Goal: Information Seeking & Learning: Check status

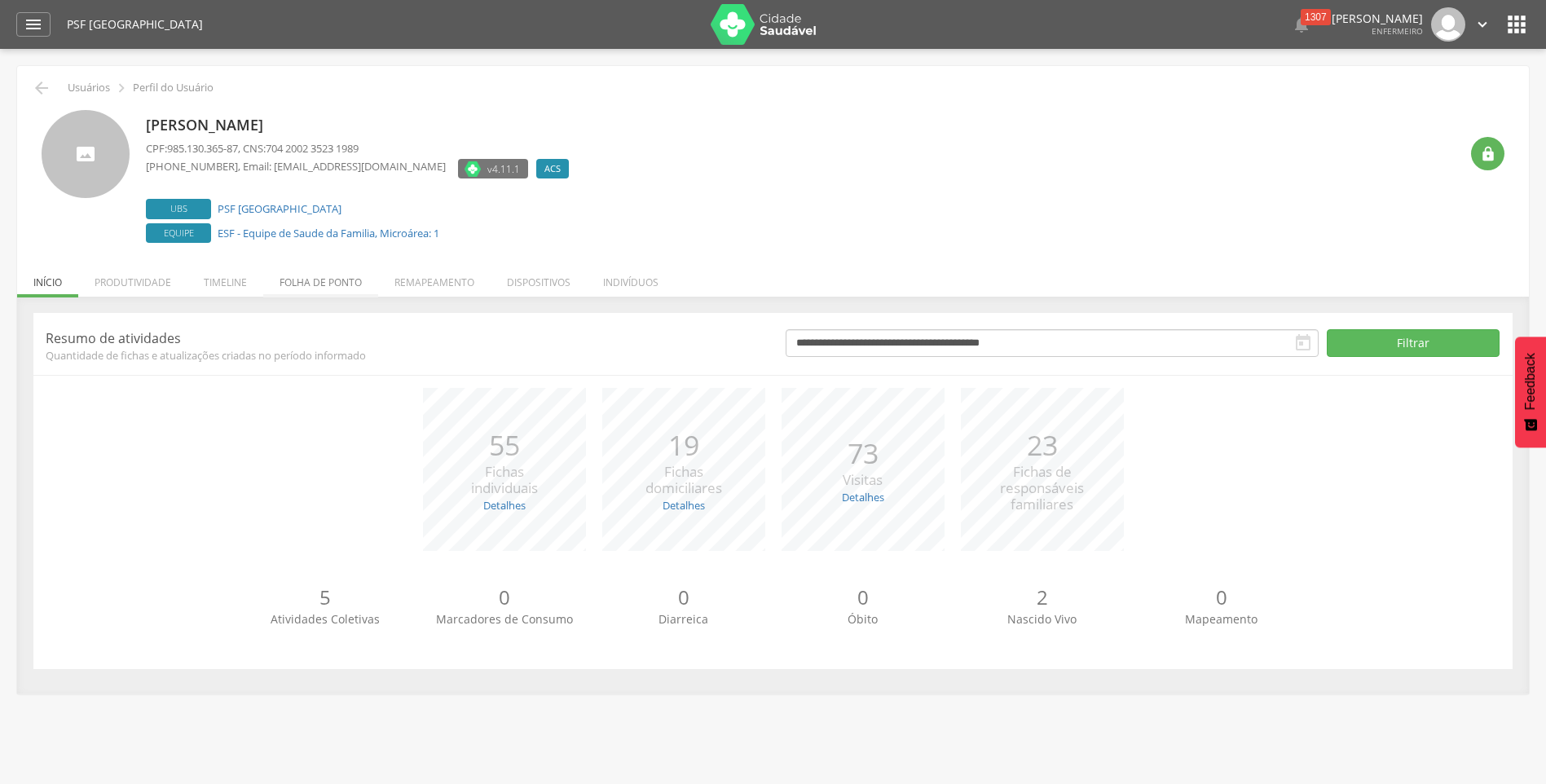
click at [315, 286] on li "Folha de ponto" at bounding box center [320, 277] width 115 height 38
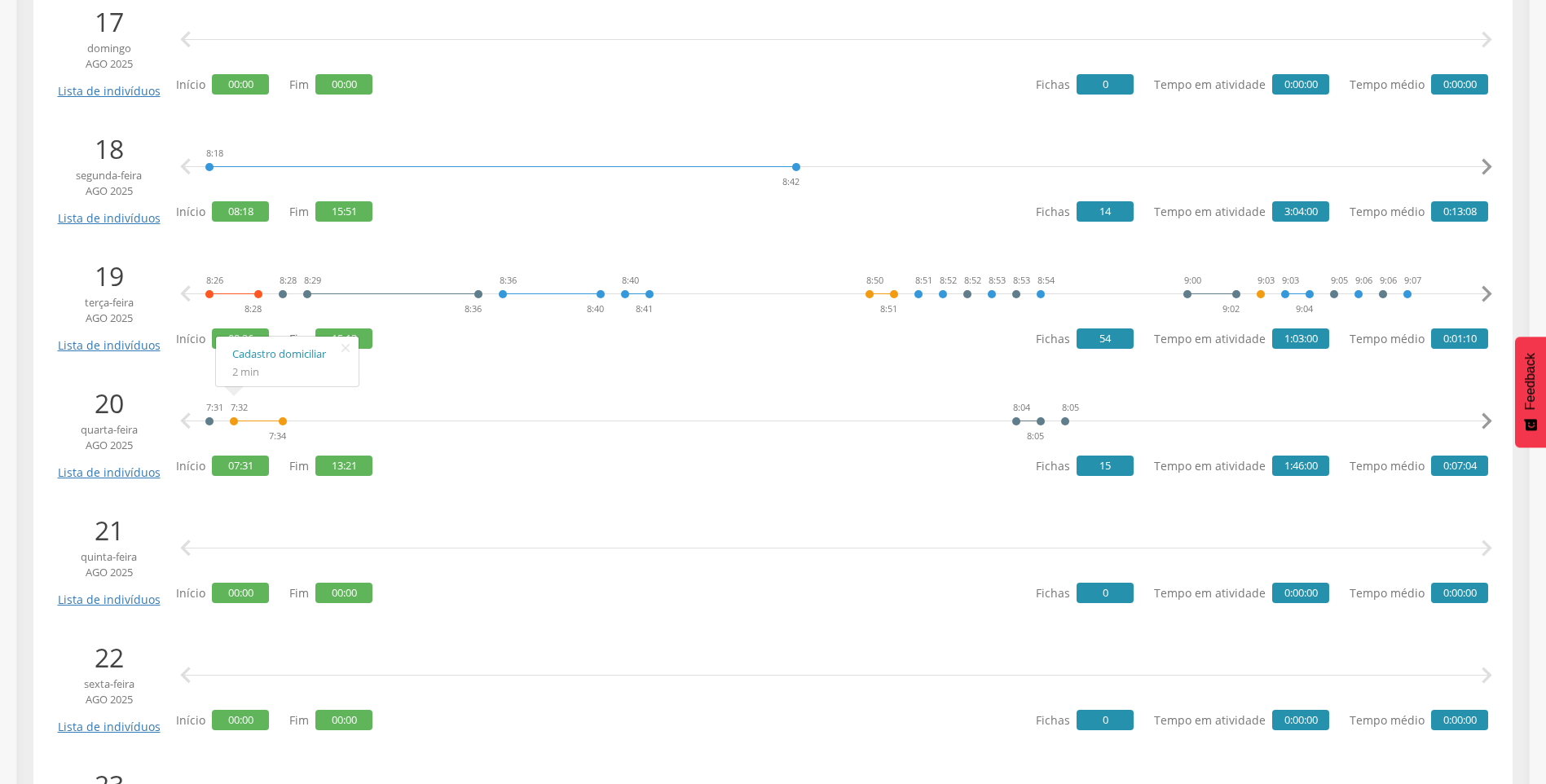
scroll to position [2363, 0]
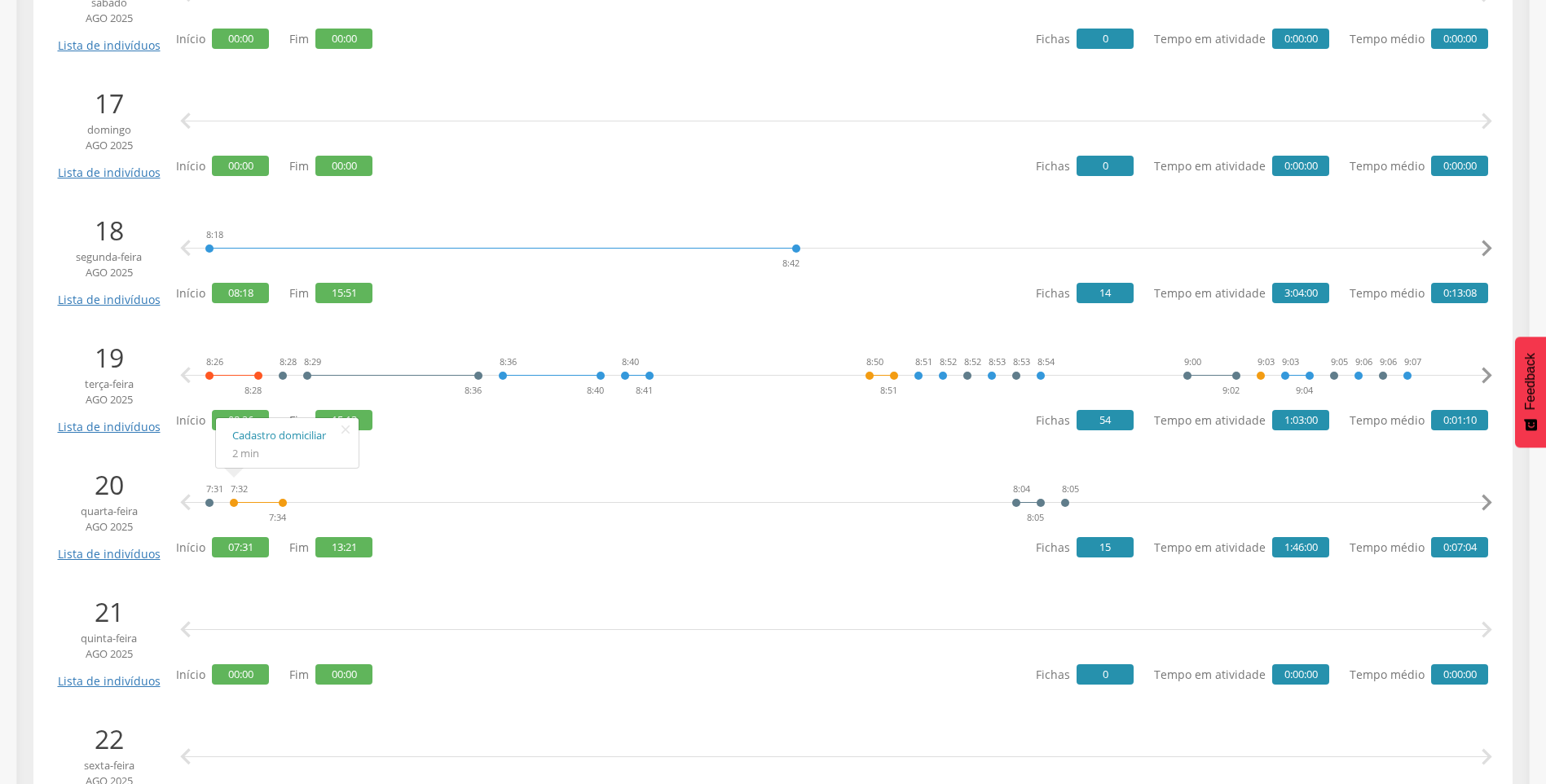
click at [1097, 548] on span "15" at bounding box center [1105, 547] width 57 height 20
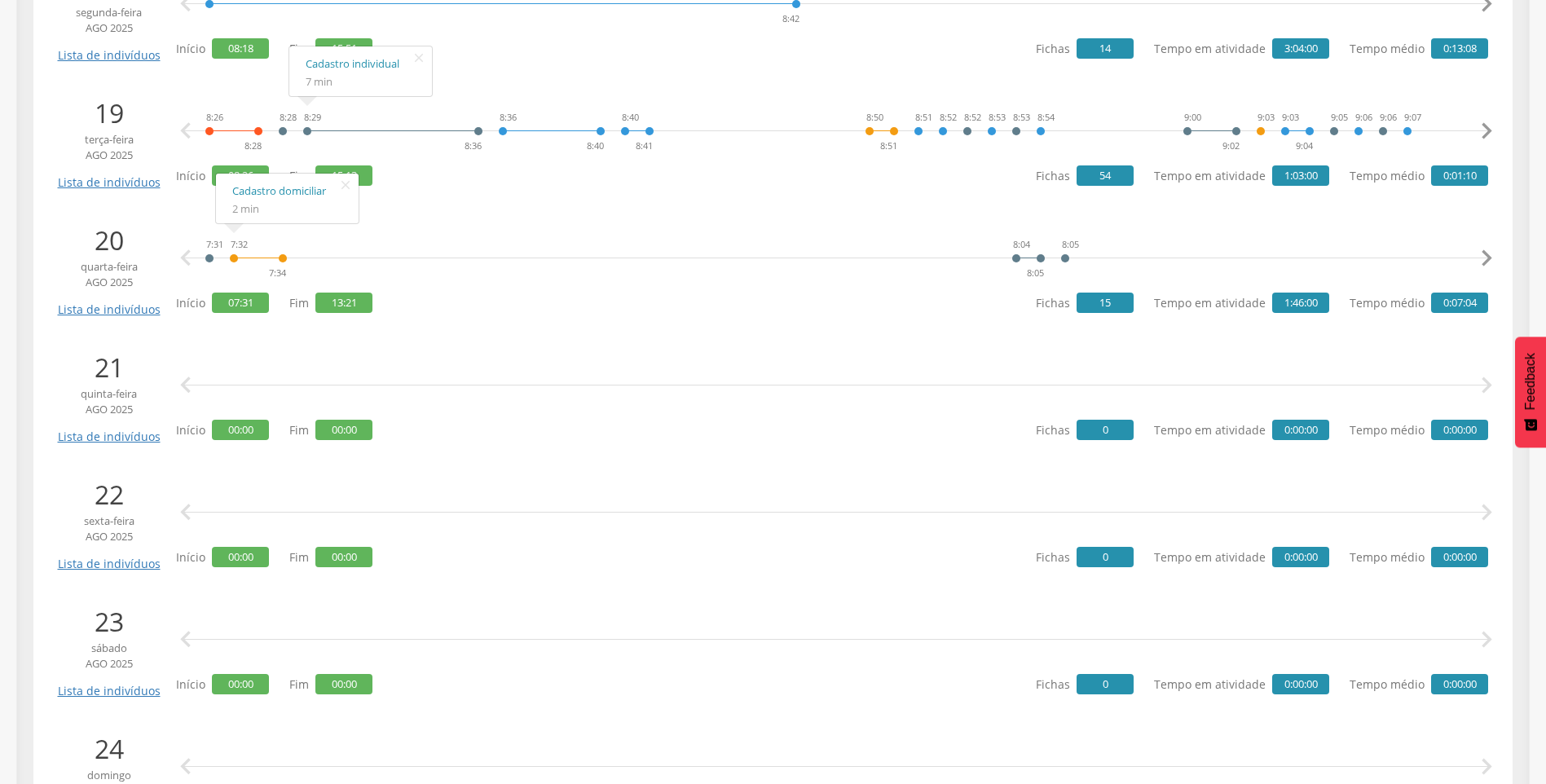
scroll to position [2281, 0]
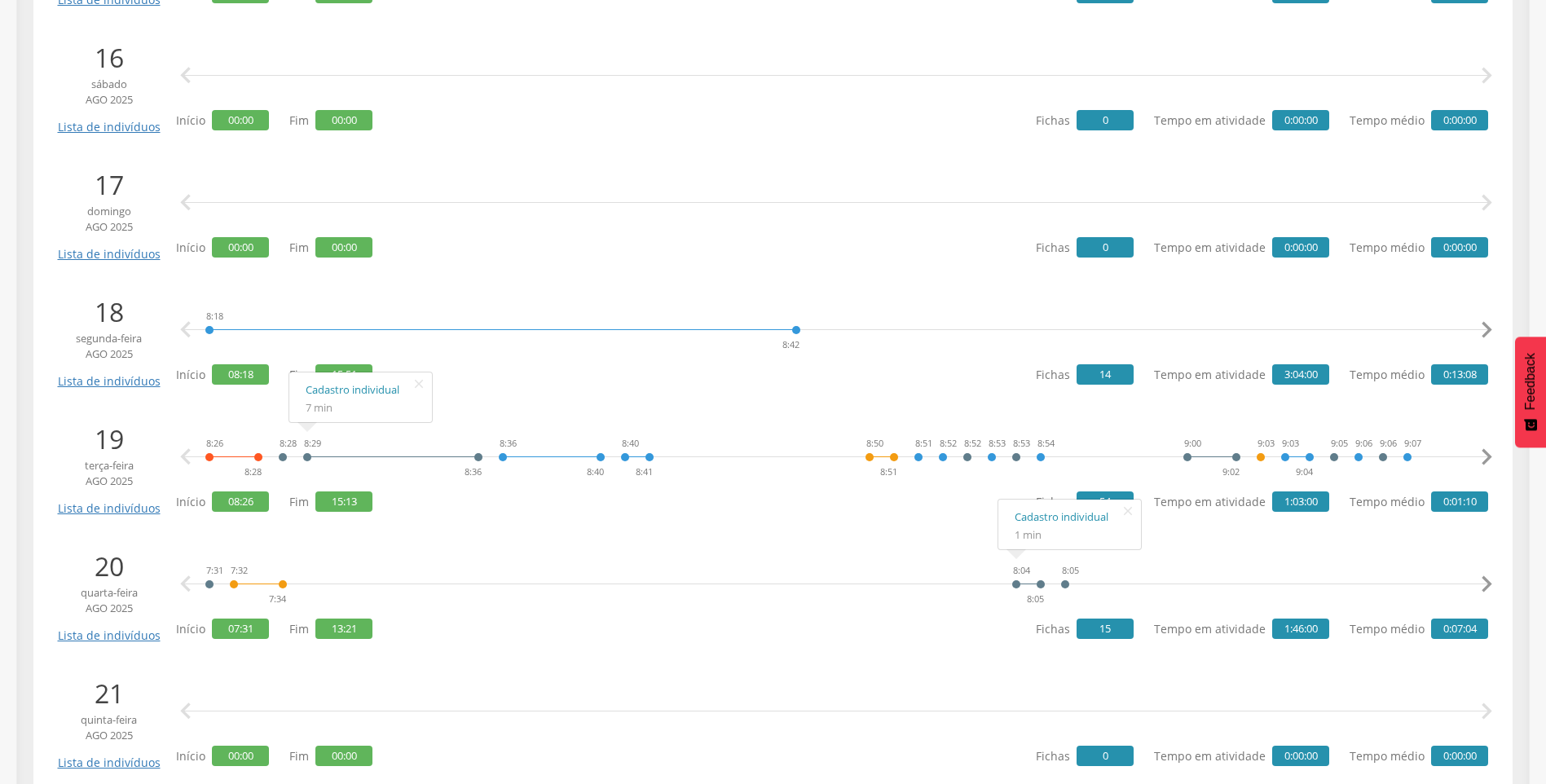
click at [1101, 639] on span "15" at bounding box center [1105, 629] width 57 height 20
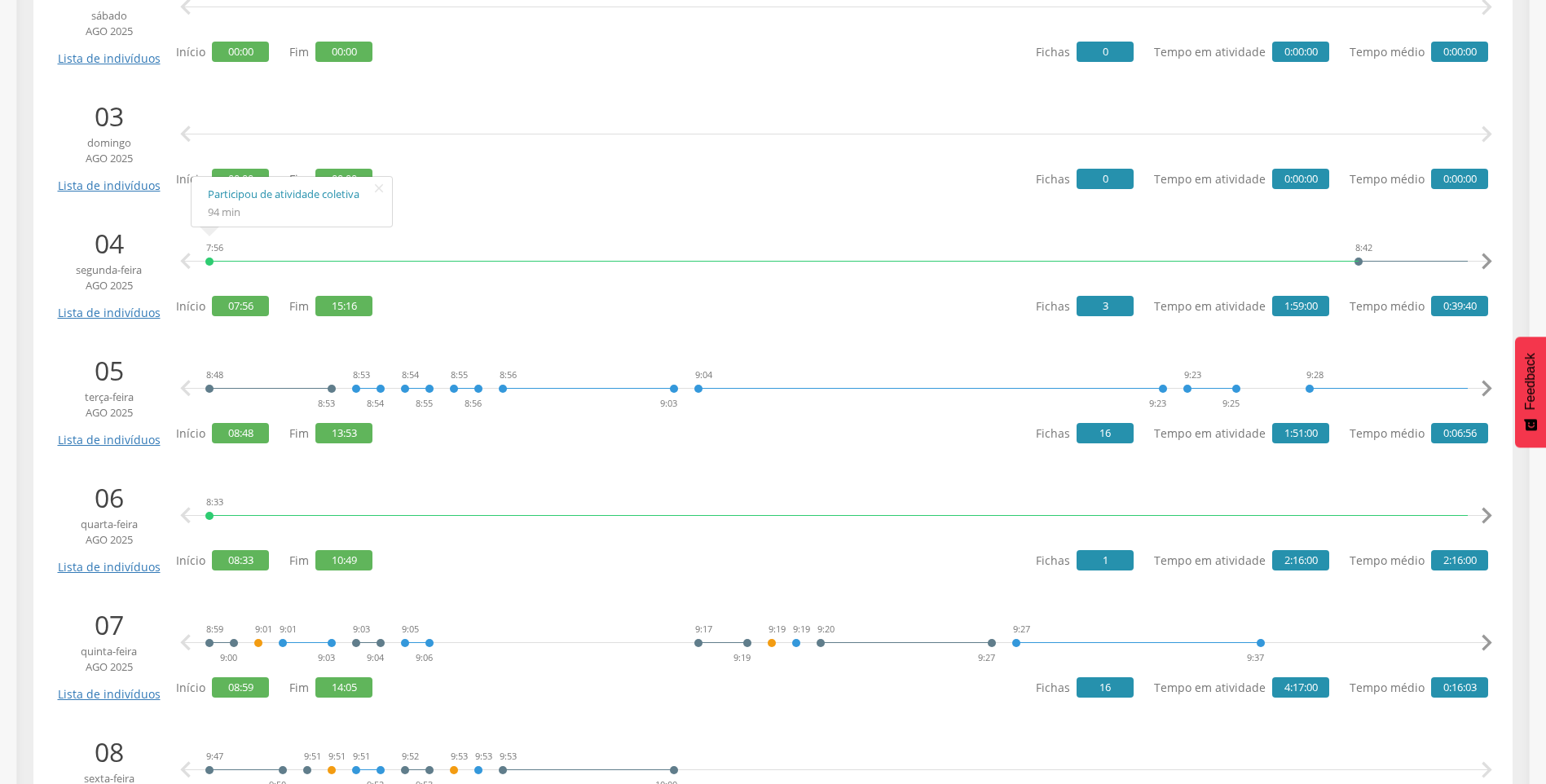
scroll to position [897, 0]
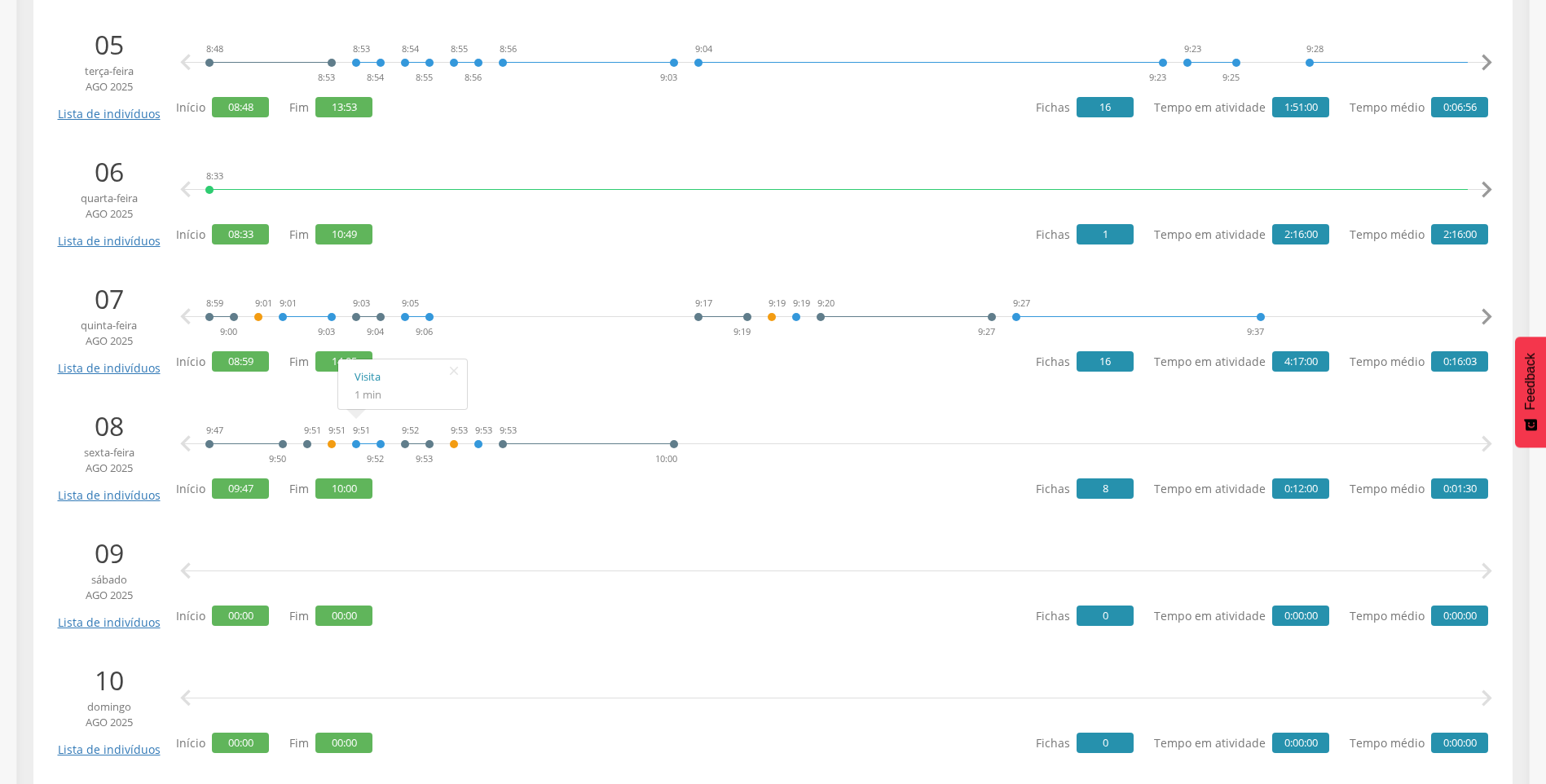
click at [381, 441] on div "9:51 9:52" at bounding box center [368, 444] width 34 height 49
click at [426, 441] on div at bounding box center [417, 432] width 24 height 24
click at [499, 447] on div "9:53 10:00" at bounding box center [589, 444] width 181 height 49
click at [508, 392] on span "7 min" at bounding box center [514, 395] width 27 height 15
click at [536, 396] on li "Cadastro individual 7 min" at bounding box center [556, 384] width 142 height 42
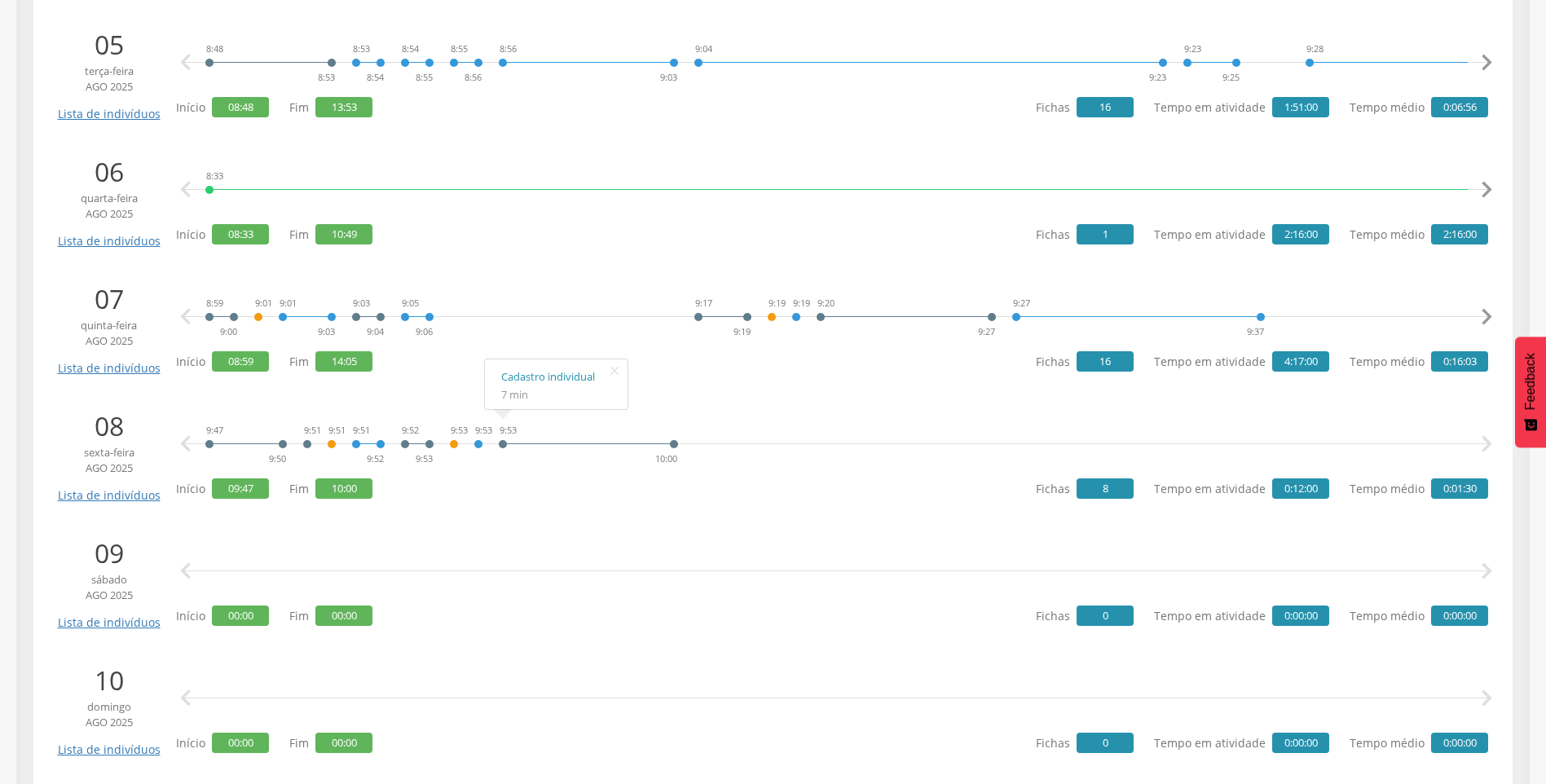
click at [671, 449] on div "9:53 10:00" at bounding box center [589, 444] width 181 height 49
click at [1525, 414] on button "Feedback" at bounding box center [1530, 391] width 31 height 111
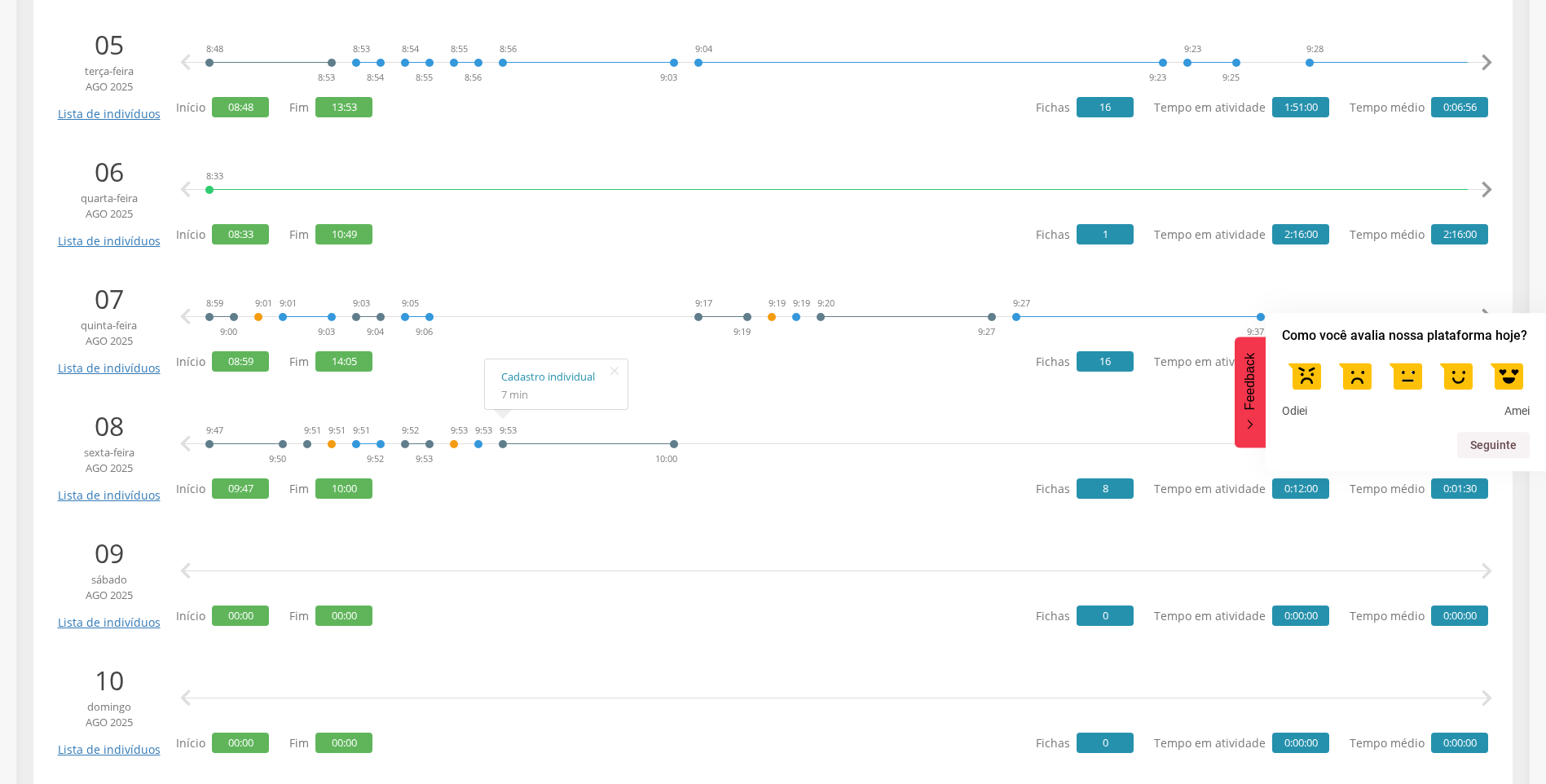
click at [841, 637] on li "[DATE] Lista de indivíduos   Início 00:00 Fim 00:00 Fichas 0 Tempo em ativida…" at bounding box center [773, 581] width 1455 height 111
click at [850, 612] on div "  Início 00:00 Fim 00:00 Fichas 0 Tempo em atividade 0:00:00 Tempo médio 0:00…" at bounding box center [832, 582] width 1312 height 95
click at [926, 484] on div "9:47 9:50 9:51 9:51 9:51 9:52 9:52 9:53 9:53 9:53 9:53 10:00 Cadastro individua…" at bounding box center [832, 455] width 1312 height 95
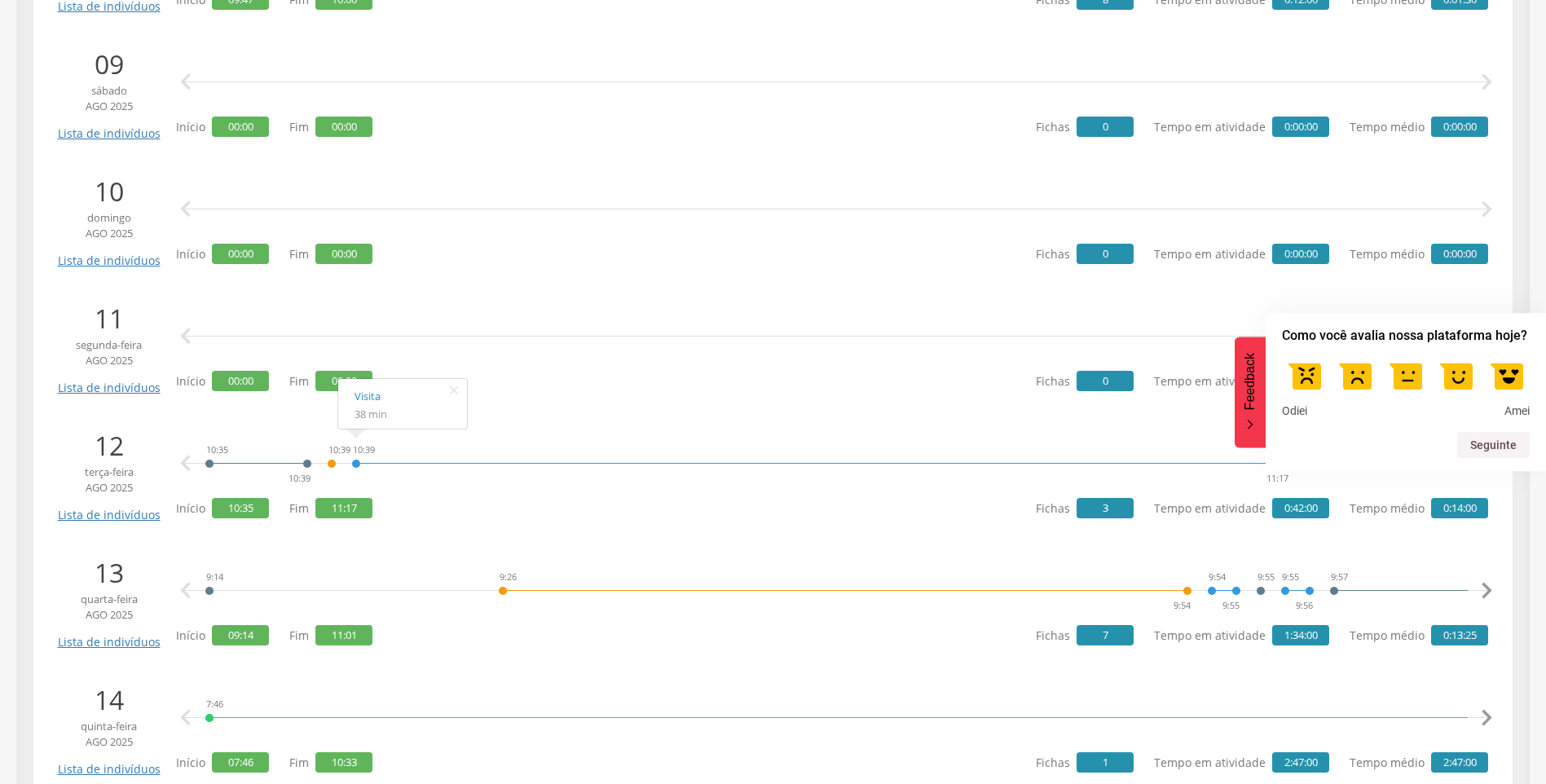
scroll to position [1548, 0]
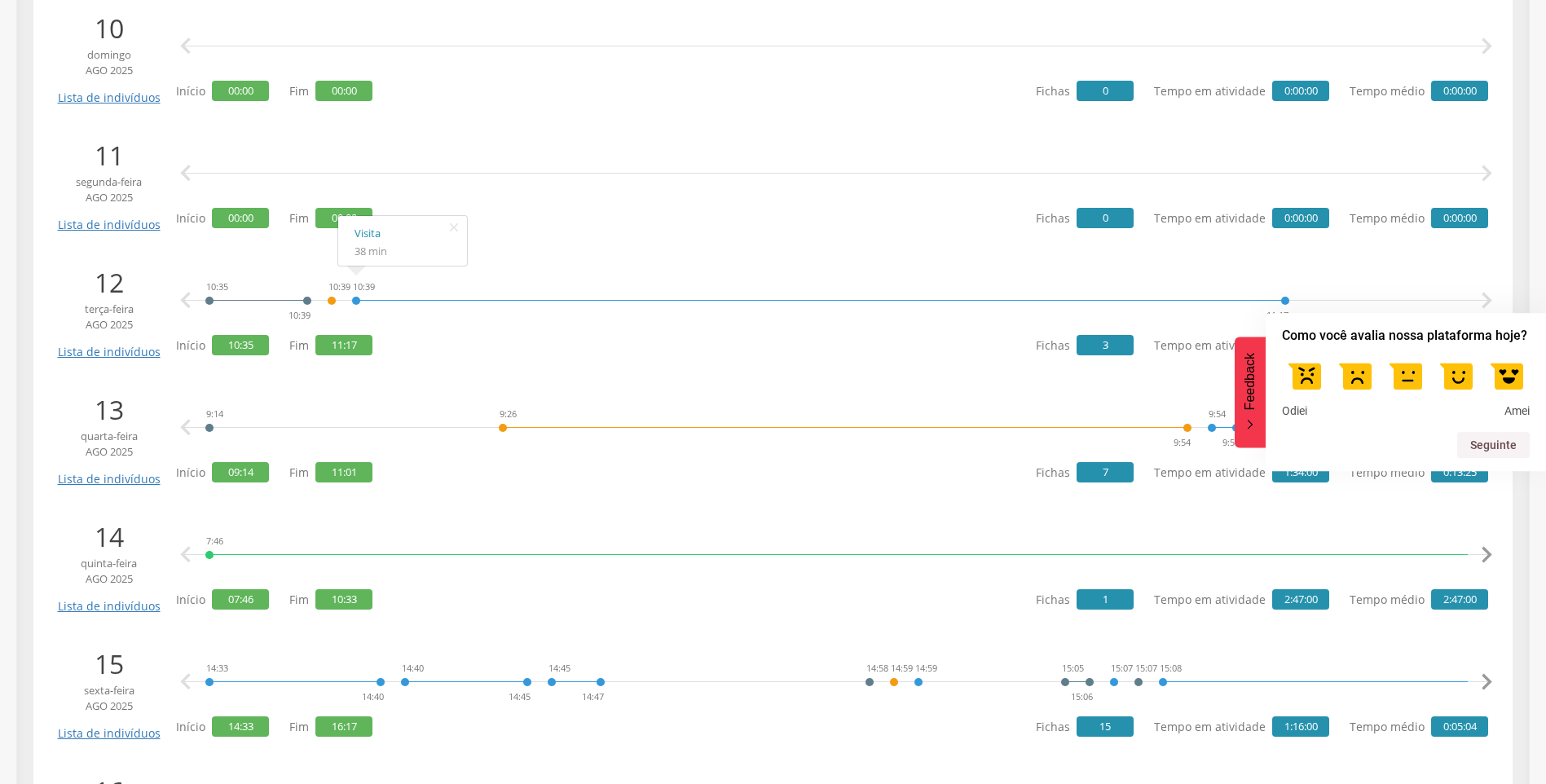
click at [104, 289] on p "12" at bounding box center [109, 283] width 110 height 37
click at [111, 318] on span "ago 2025" at bounding box center [109, 324] width 110 height 16
click at [118, 356] on link "Lista de indivíduos" at bounding box center [109, 345] width 110 height 29
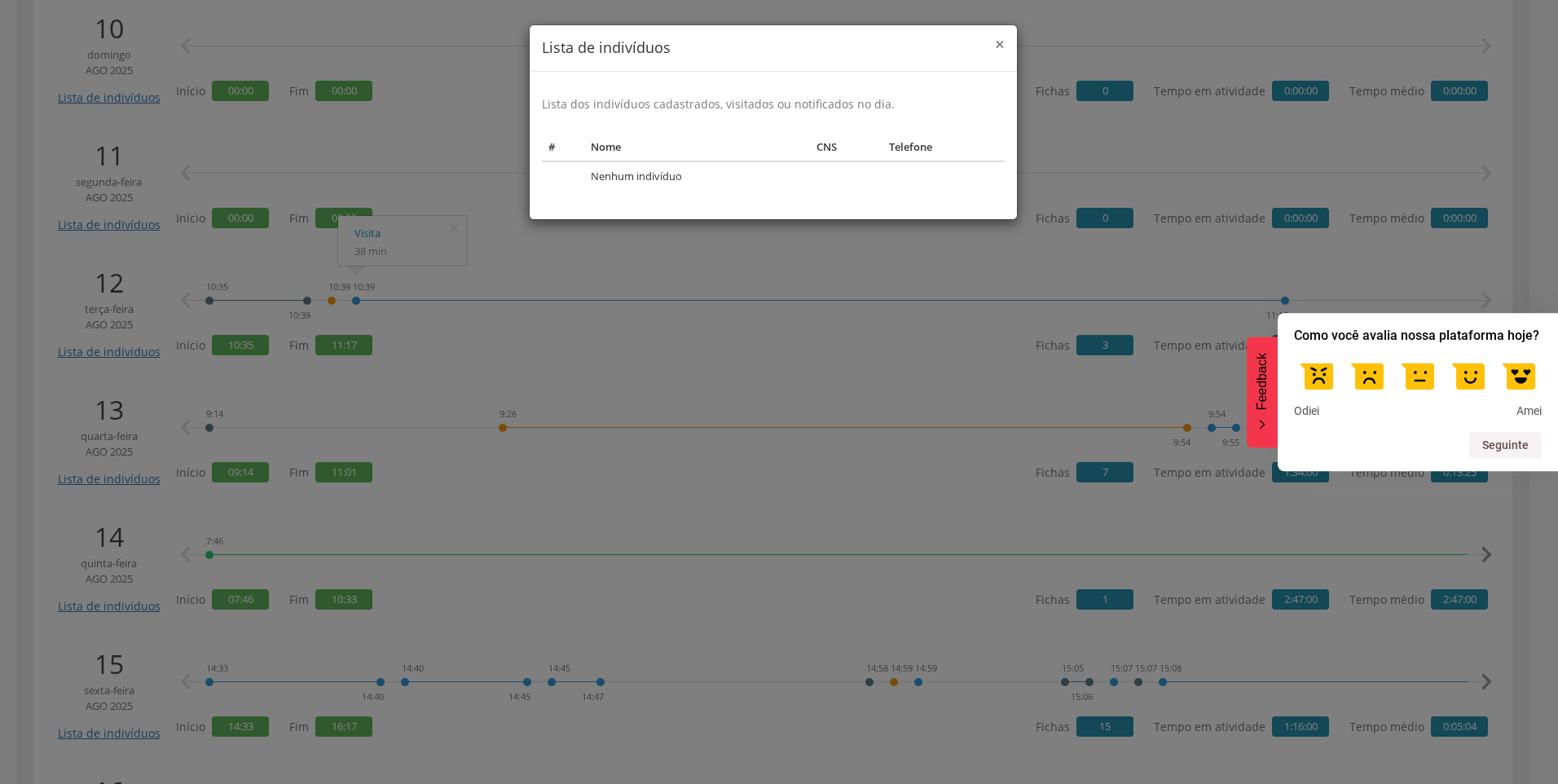
click at [1003, 40] on span "×" at bounding box center [1000, 44] width 10 height 23
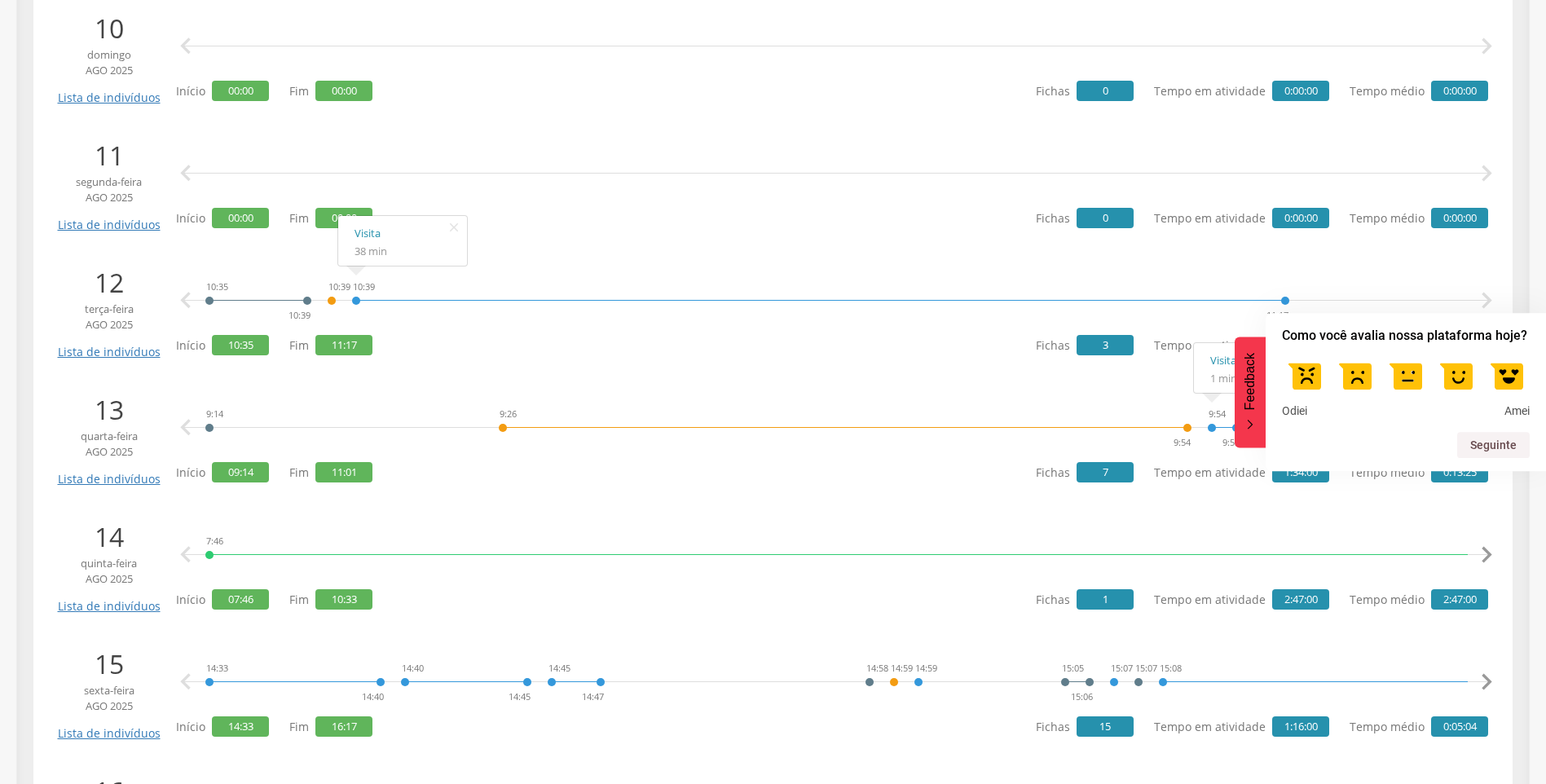
click at [1248, 422] on icon "Feedback - Ocultar pesquisa" at bounding box center [1250, 425] width 10 height 10
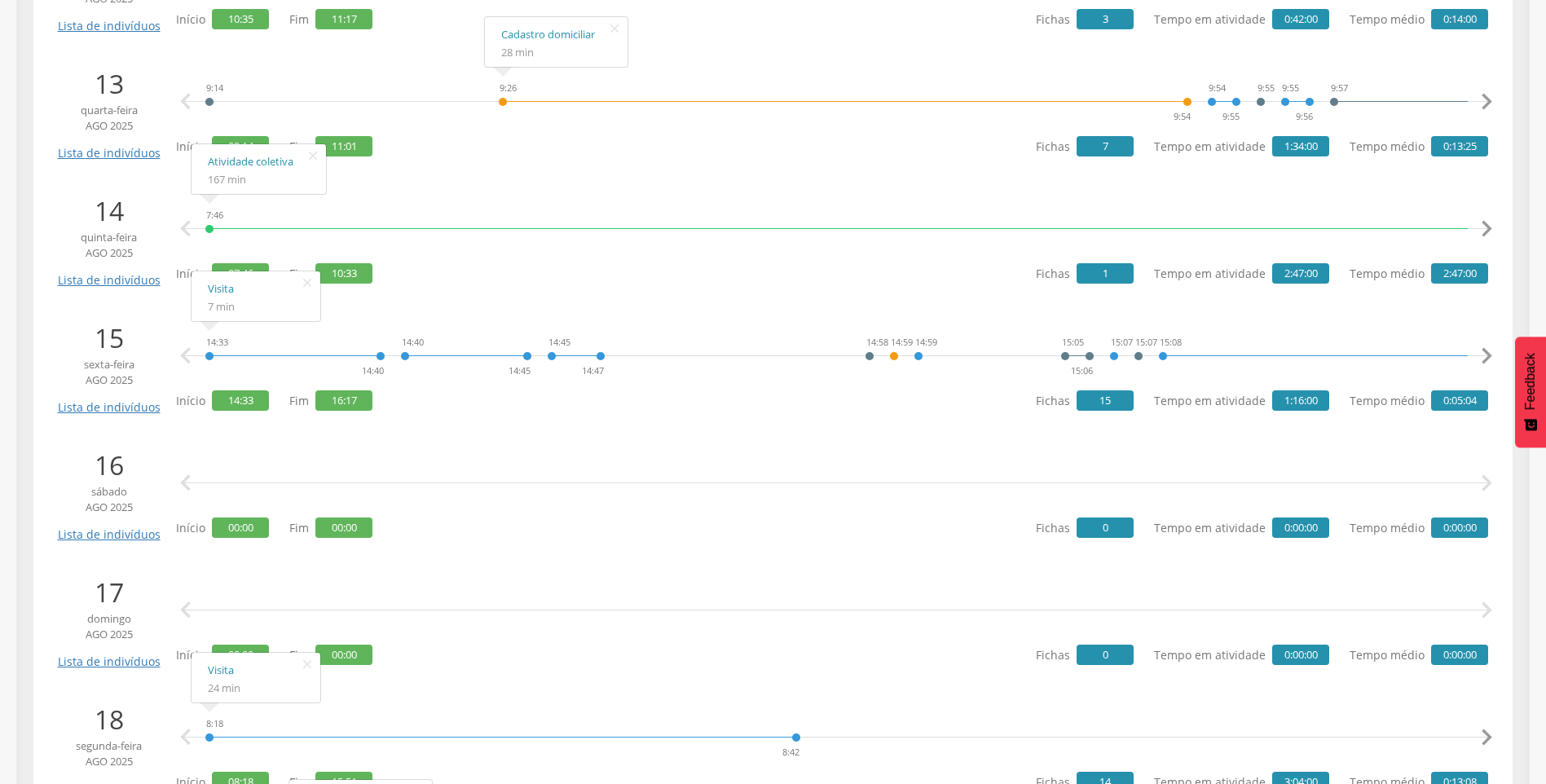
scroll to position [2118, 0]
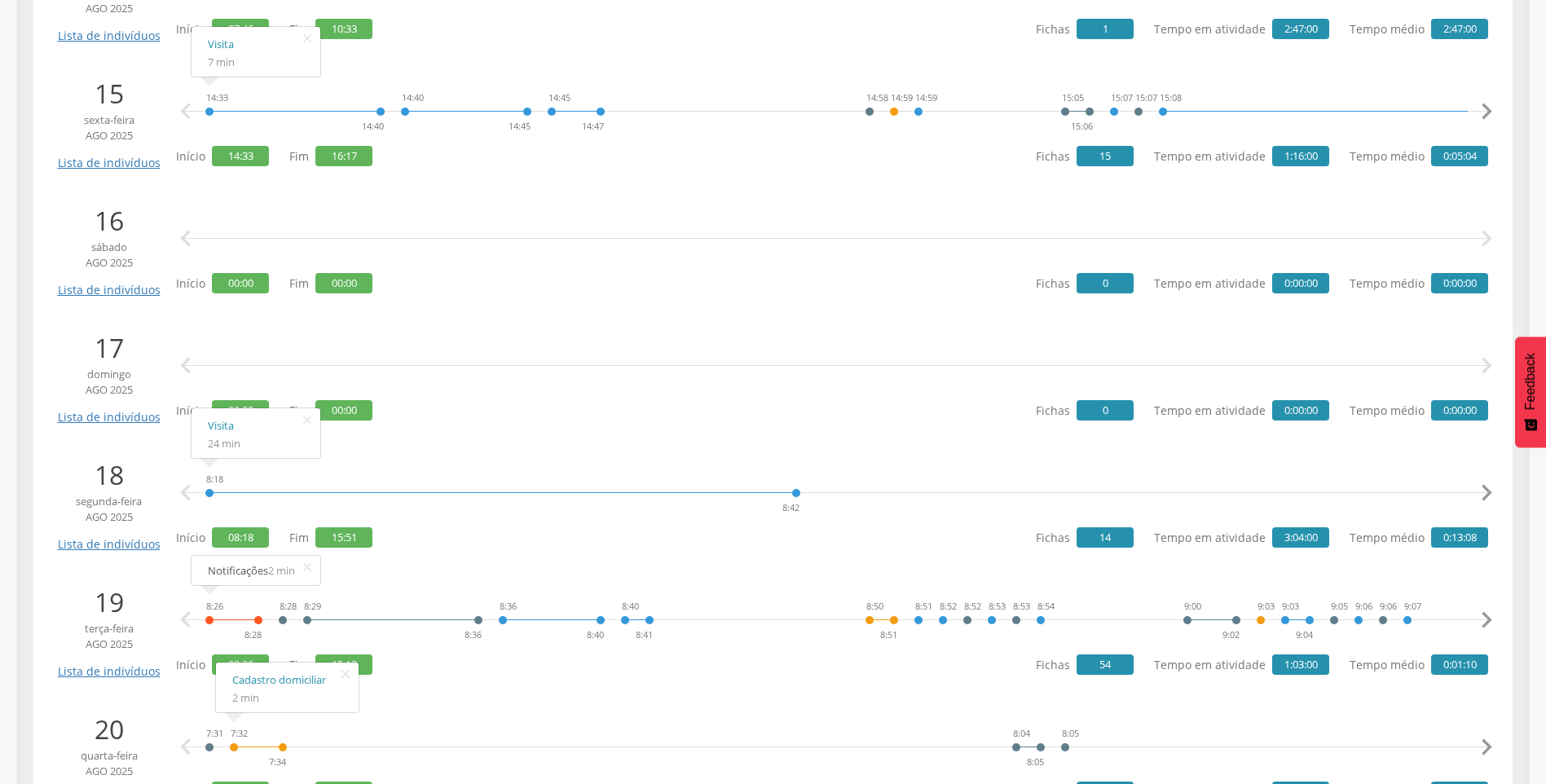
click at [209, 619] on div "8:26 8:28" at bounding box center [234, 620] width 59 height 49
click at [585, 689] on ul "[DATE] Lista de indivíduos 13:48 14:26 Visita 38 min    Início 13:48 Fim 14:…" at bounding box center [773, 249] width 1455 height 3925
click at [352, 673] on icon "" at bounding box center [346, 674] width 26 height 23
click at [422, 546] on icon "" at bounding box center [419, 547] width 26 height 23
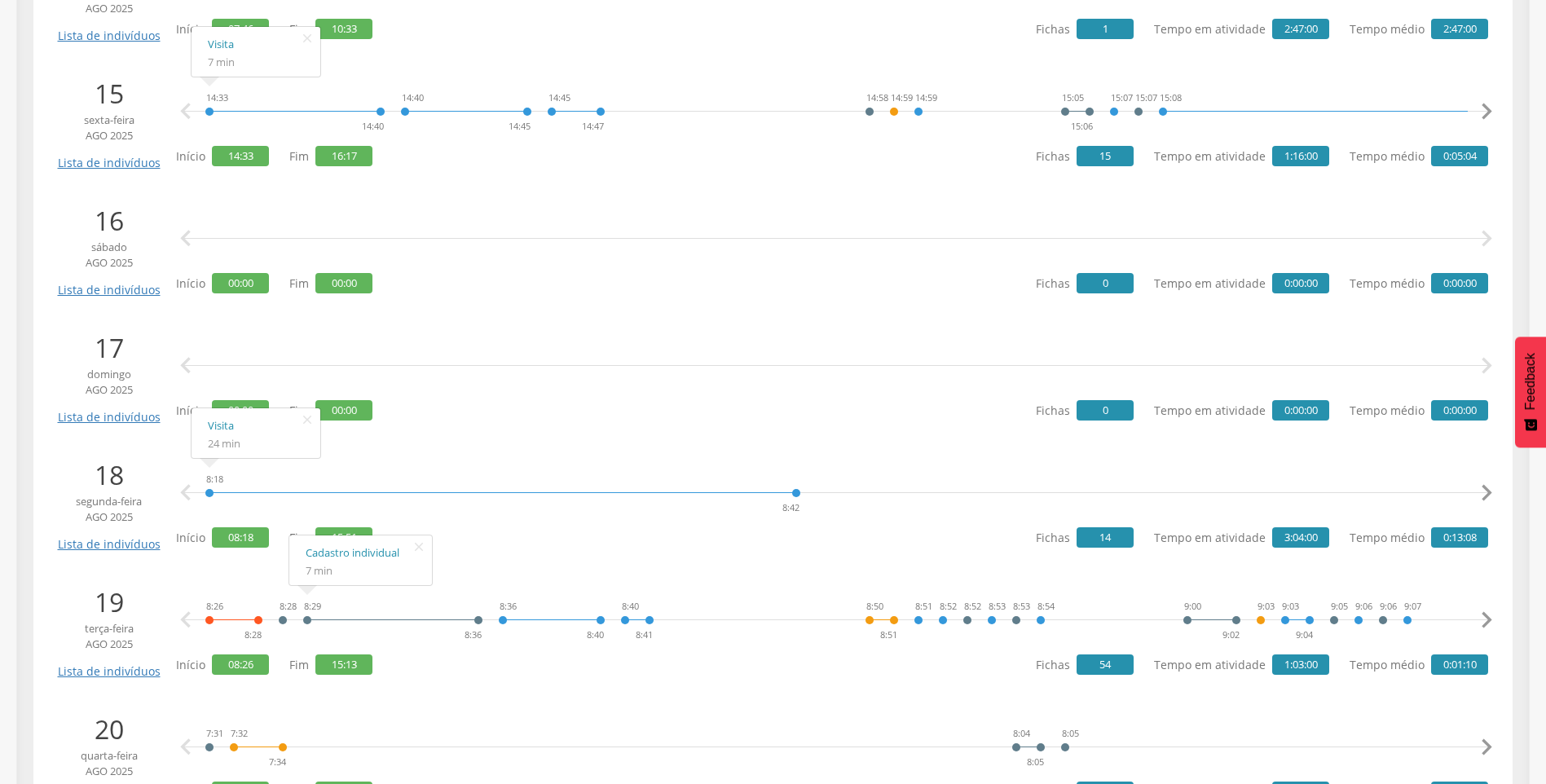
click at [304, 621] on div "8:29 8:36" at bounding box center [393, 620] width 181 height 49
click at [328, 564] on span "7 min" at bounding box center [319, 571] width 27 height 15
drag, startPoint x: 301, startPoint y: 570, endPoint x: 290, endPoint y: 597, distance: 29.2
click at [301, 579] on li "Cadastro individual 7 min" at bounding box center [360, 560] width 142 height 42
click at [239, 668] on span "08:26" at bounding box center [240, 665] width 57 height 20
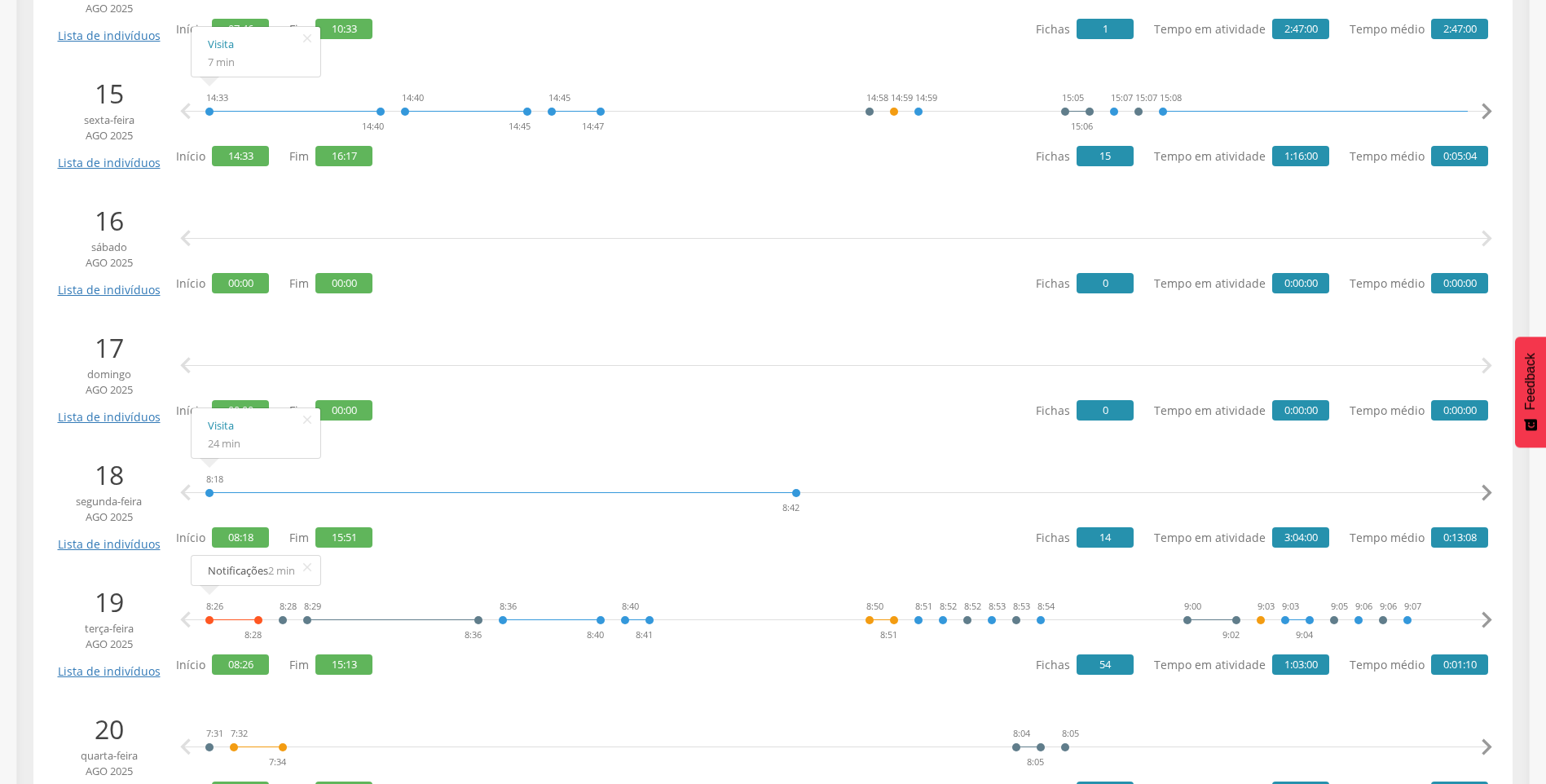
click at [369, 663] on span "15:13" at bounding box center [344, 665] width 57 height 20
click at [863, 618] on div "8:26 8:28 8:28 8:29 8:36 8:36 8:40 8:40 8:41 8:50 8:51 8:51 8:52 8:52 8:53 8:53…" at bounding box center [836, 620] width 1304 height 49
click at [667, 558] on link "Visita" at bounding box center [671, 553] width 96 height 20
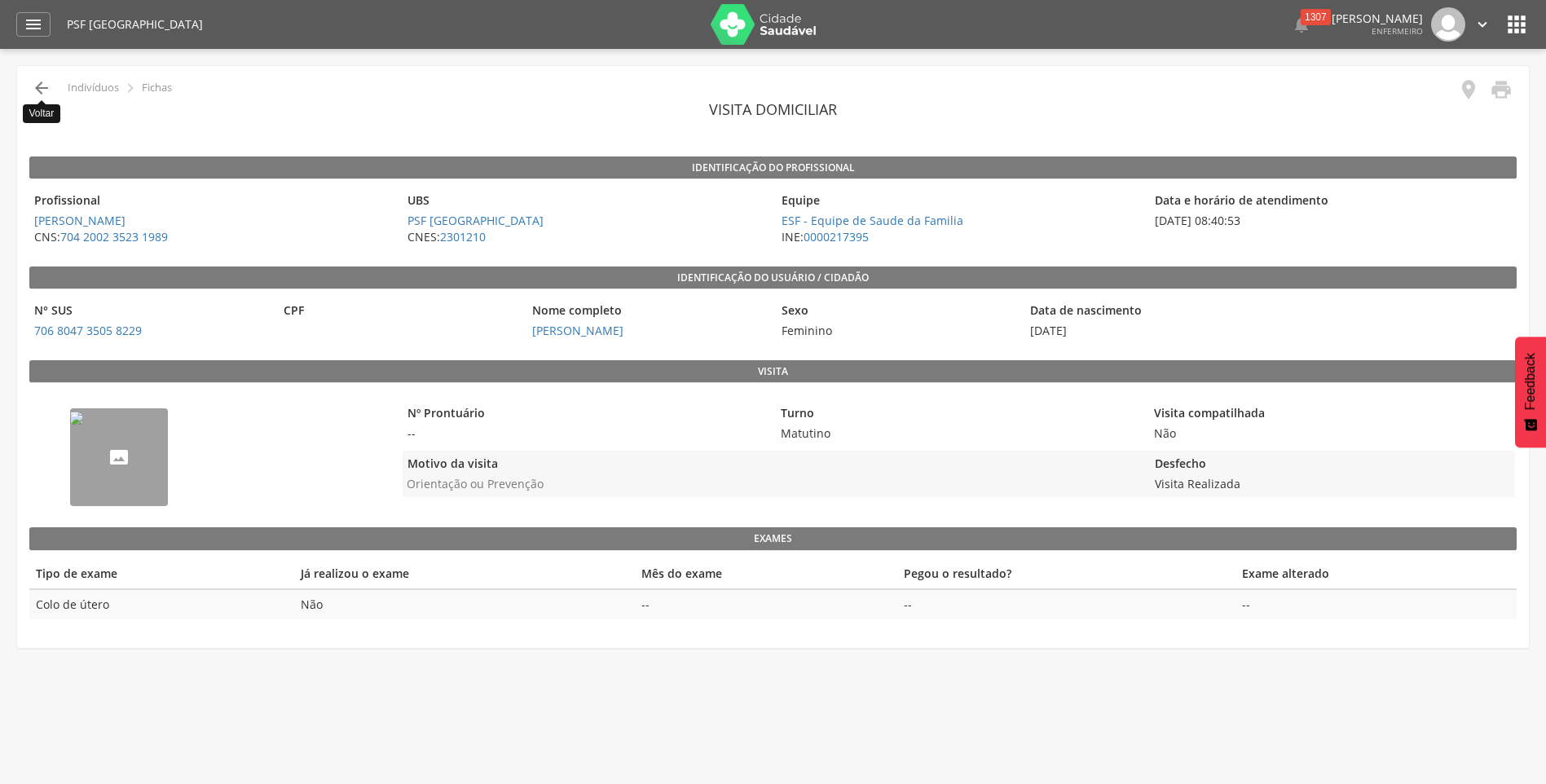
click at [34, 88] on icon "" at bounding box center [41, 88] width 20 height 20
